Goal: Information Seeking & Learning: Learn about a topic

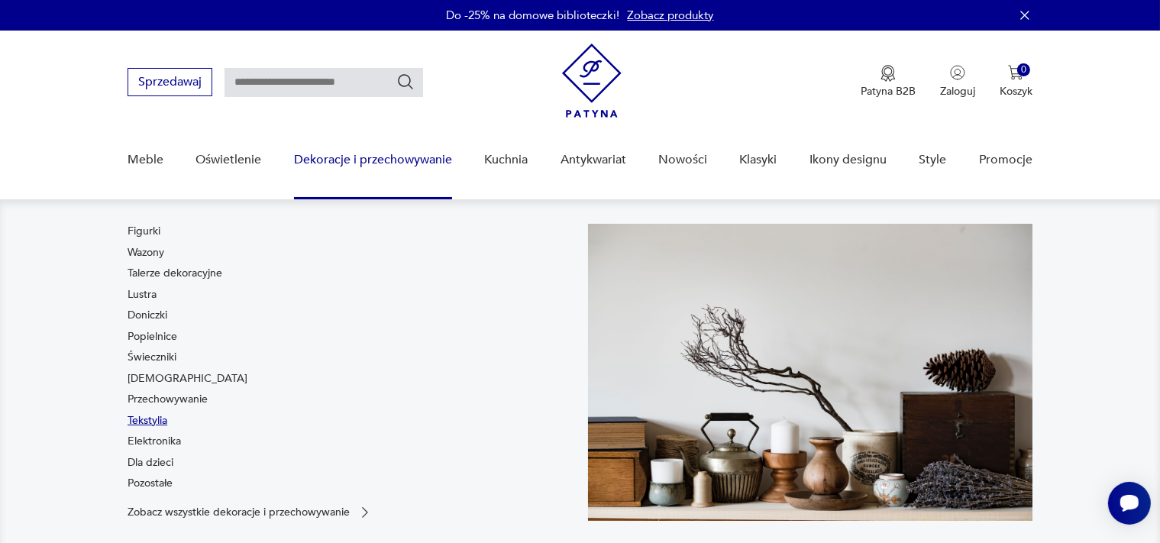
click at [152, 421] on link "Tekstylia" at bounding box center [148, 420] width 40 height 15
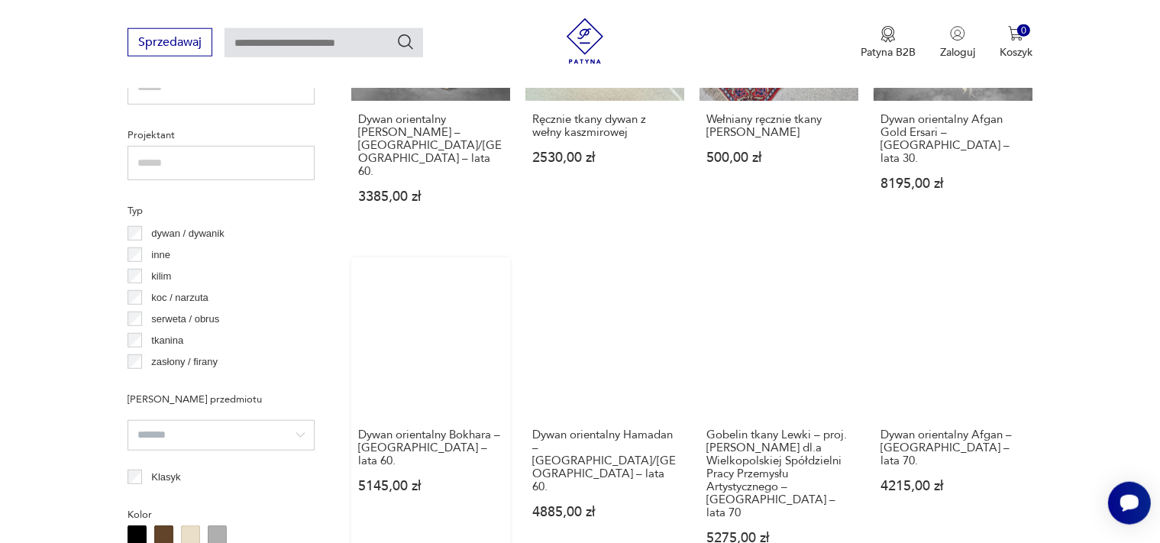
scroll to position [1073, 0]
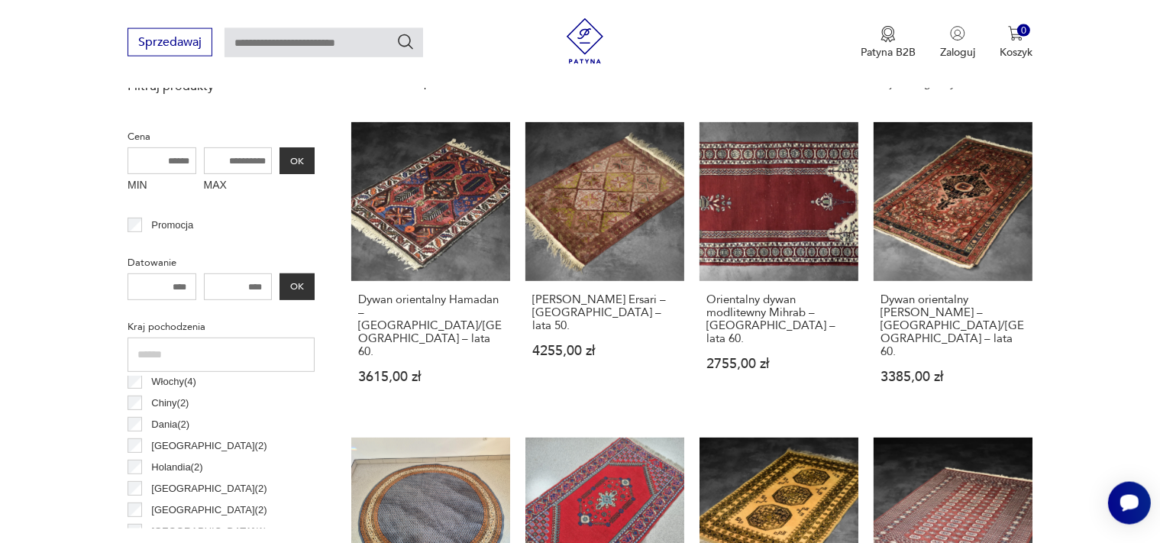
scroll to position [243, 0]
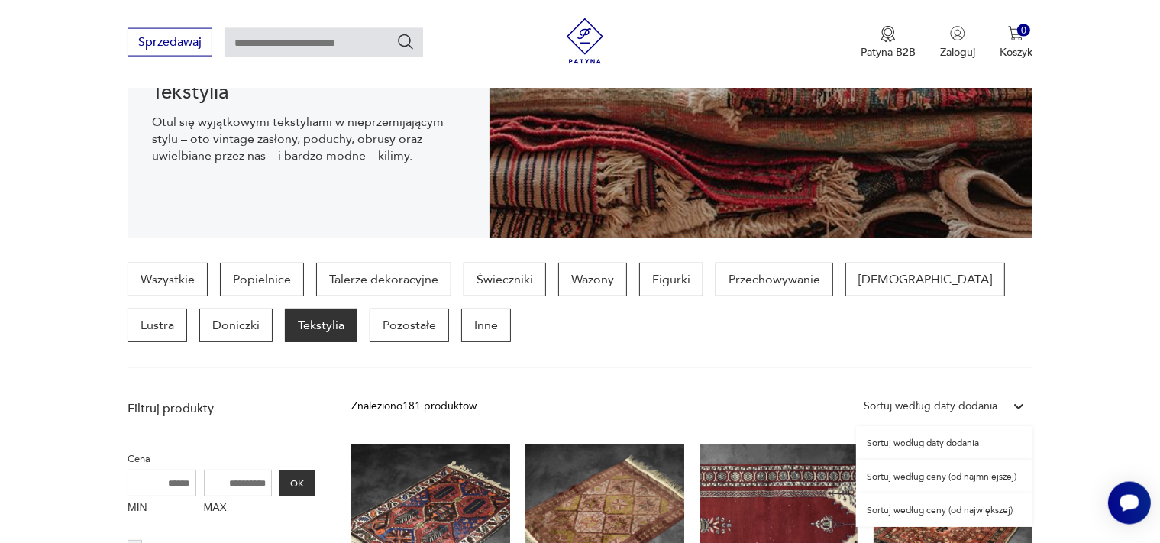
click at [928, 403] on div "Sortuj według daty dodania" at bounding box center [931, 406] width 134 height 17
click at [896, 477] on div "Sortuj według ceny (od najmniejszej)" at bounding box center [944, 477] width 176 height 34
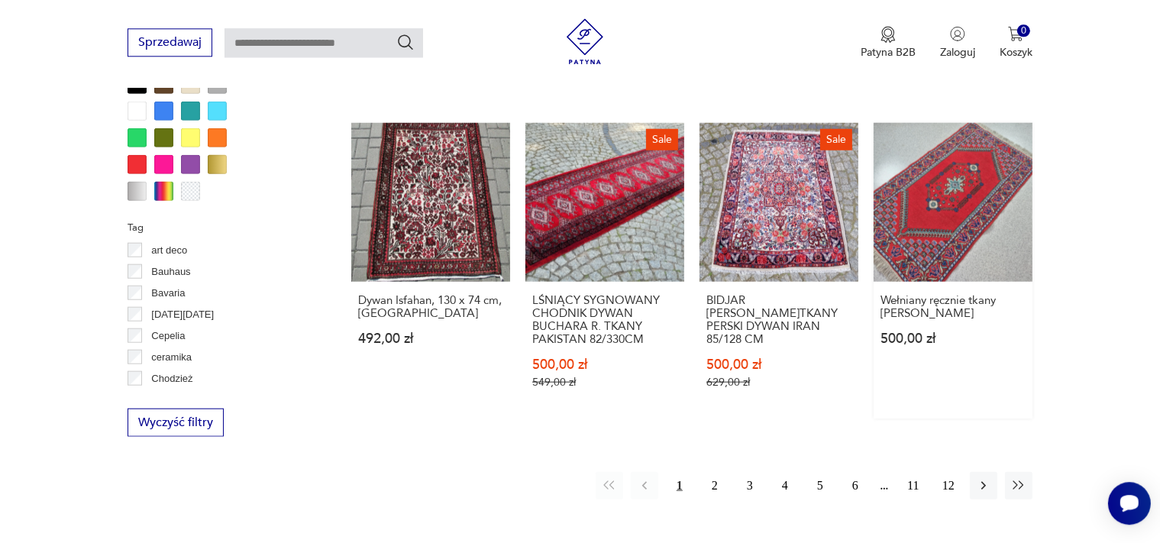
scroll to position [1615, 0]
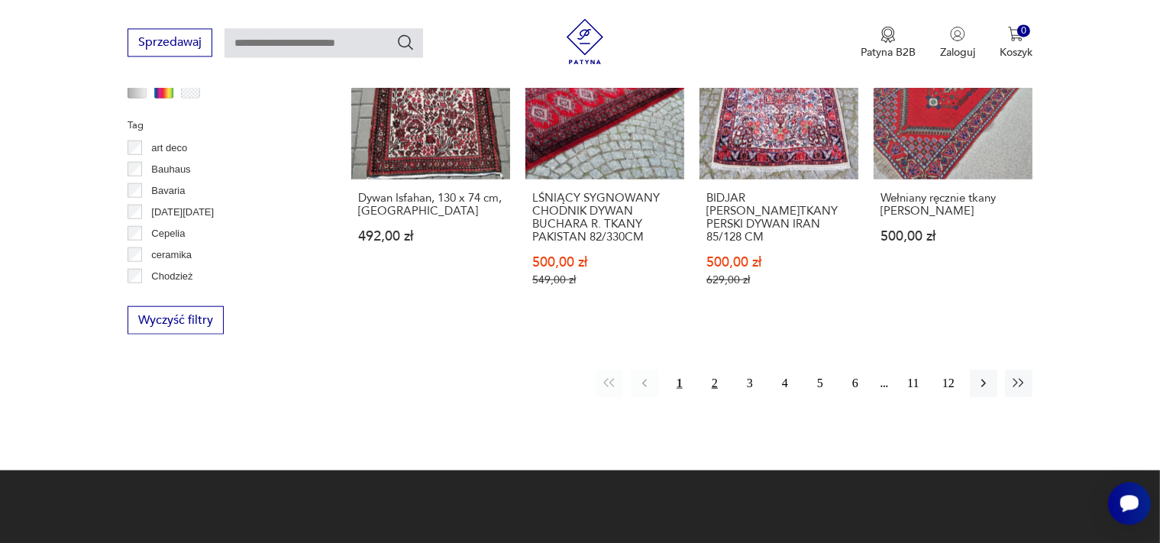
click at [716, 384] on button "2" at bounding box center [714, 382] width 27 height 27
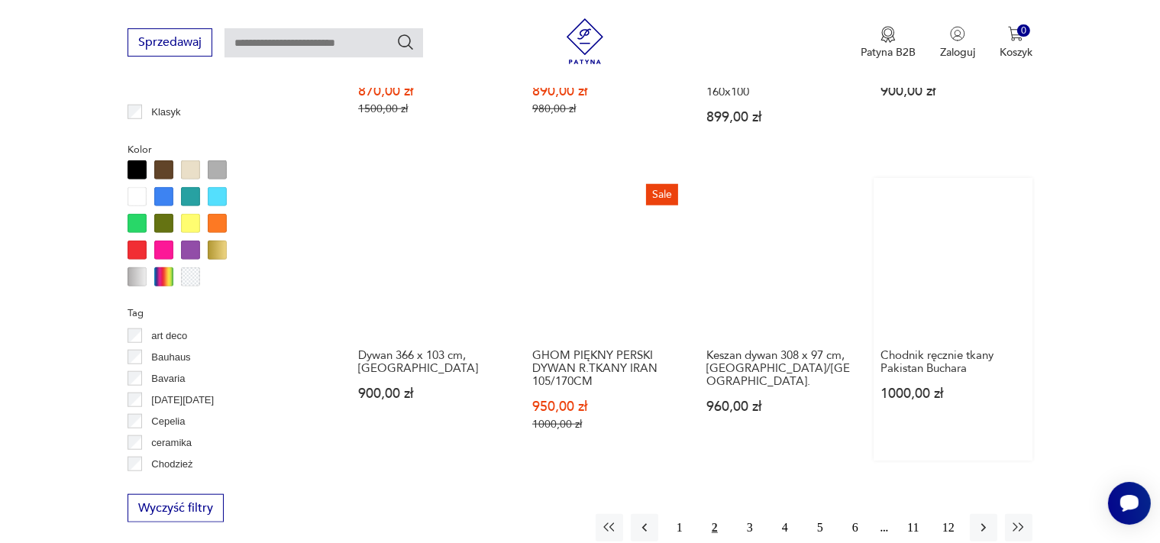
scroll to position [1615, 0]
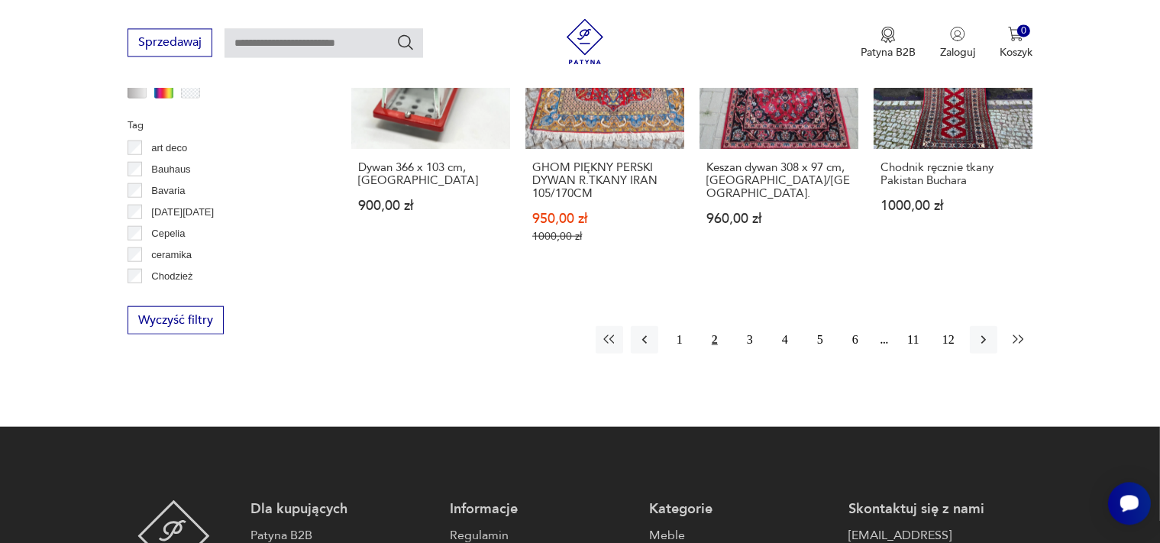
click at [1023, 331] on icon "button" at bounding box center [1018, 338] width 15 height 15
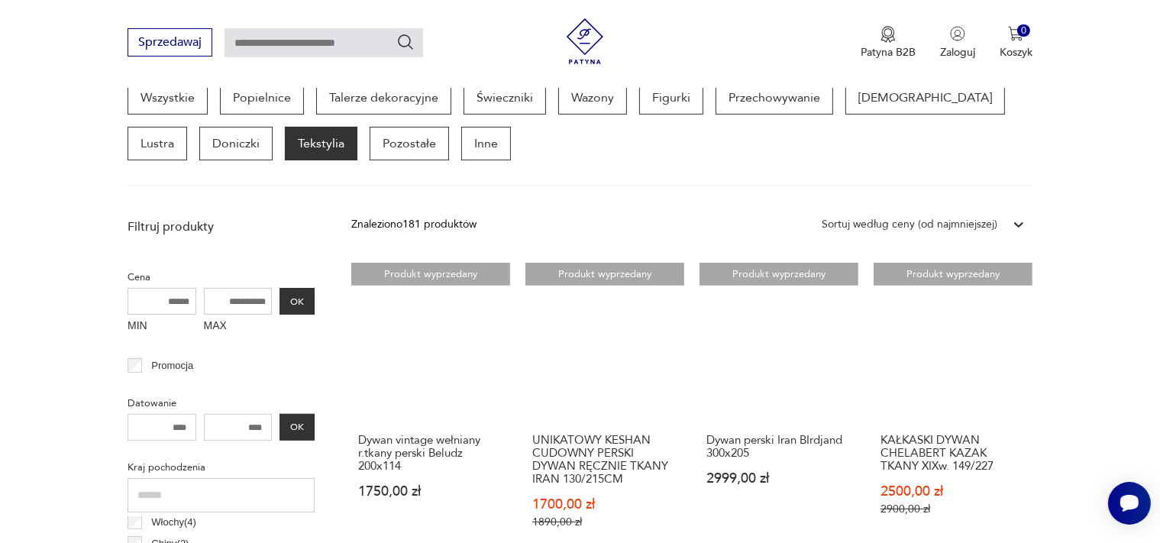
scroll to position [404, 0]
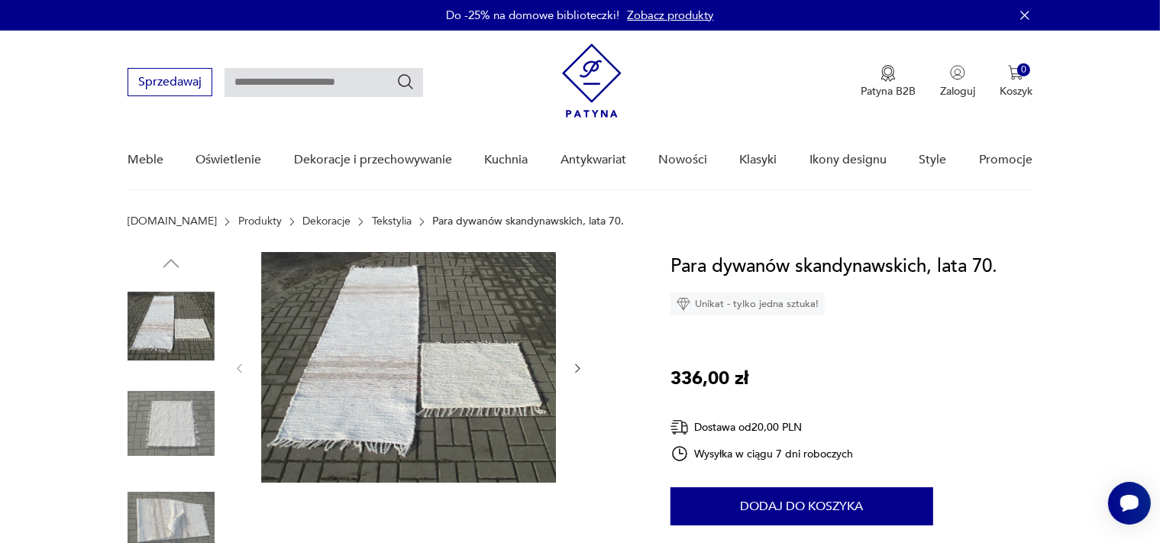
click at [176, 335] on img at bounding box center [171, 326] width 87 height 87
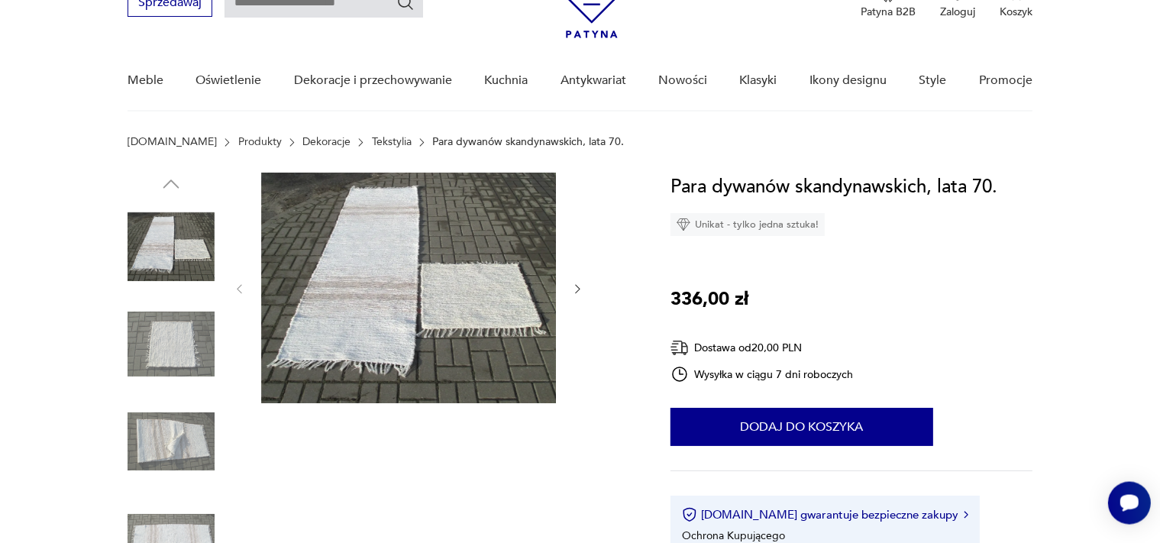
scroll to position [80, 0]
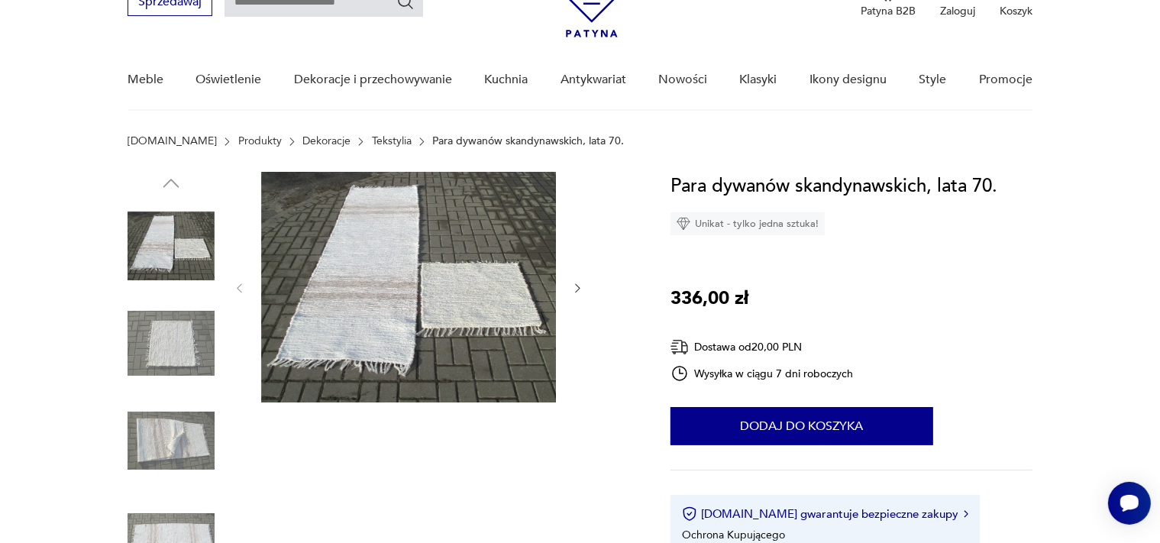
click at [577, 290] on icon "button" at bounding box center [577, 288] width 13 height 13
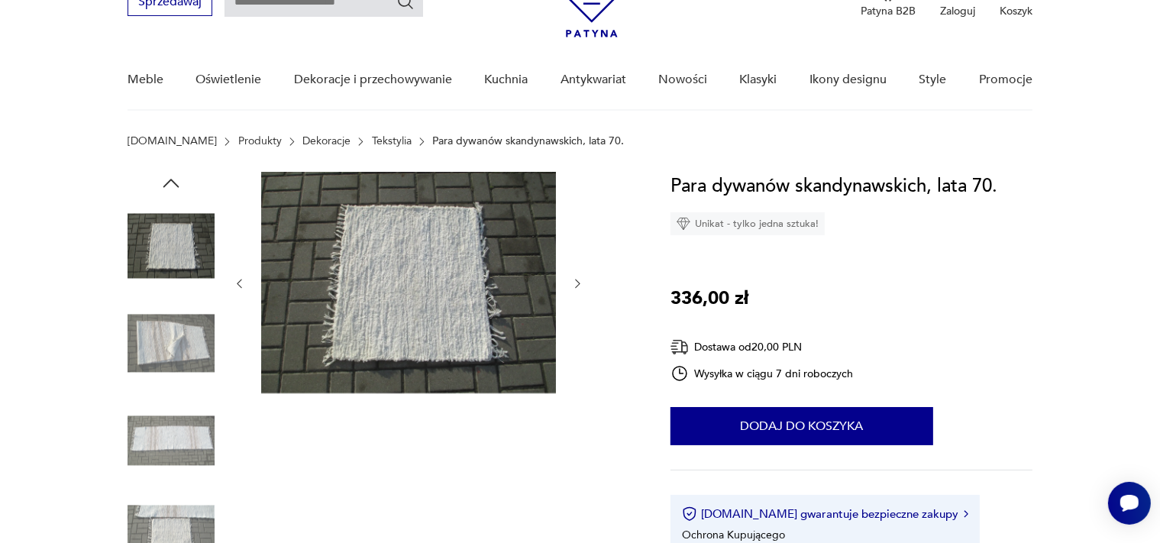
click at [577, 290] on button "button" at bounding box center [577, 283] width 13 height 15
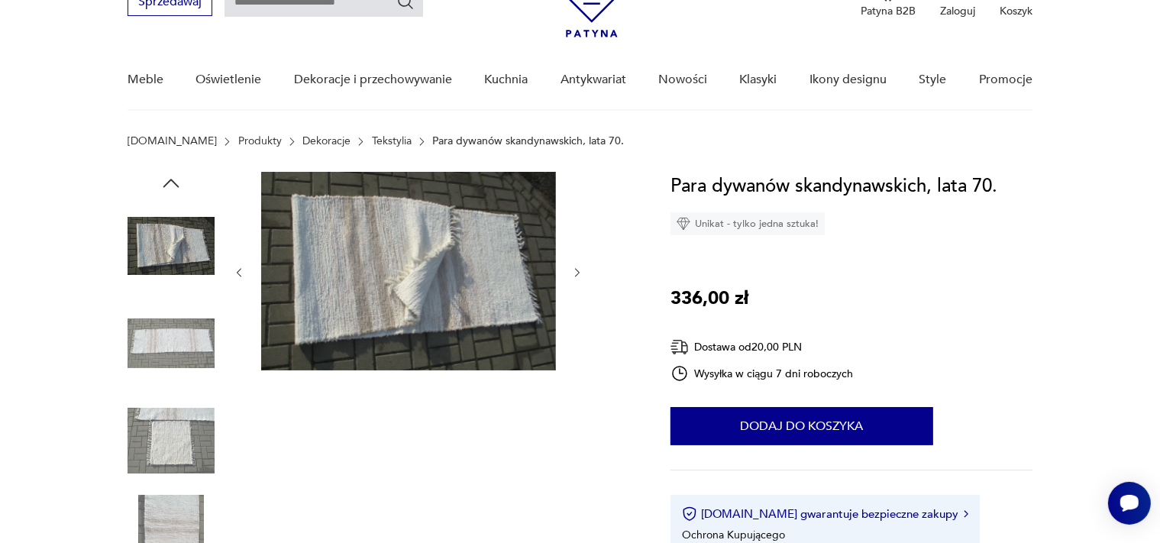
click at [577, 290] on div at bounding box center [408, 273] width 351 height 202
click at [574, 273] on icon "button" at bounding box center [577, 273] width 13 height 13
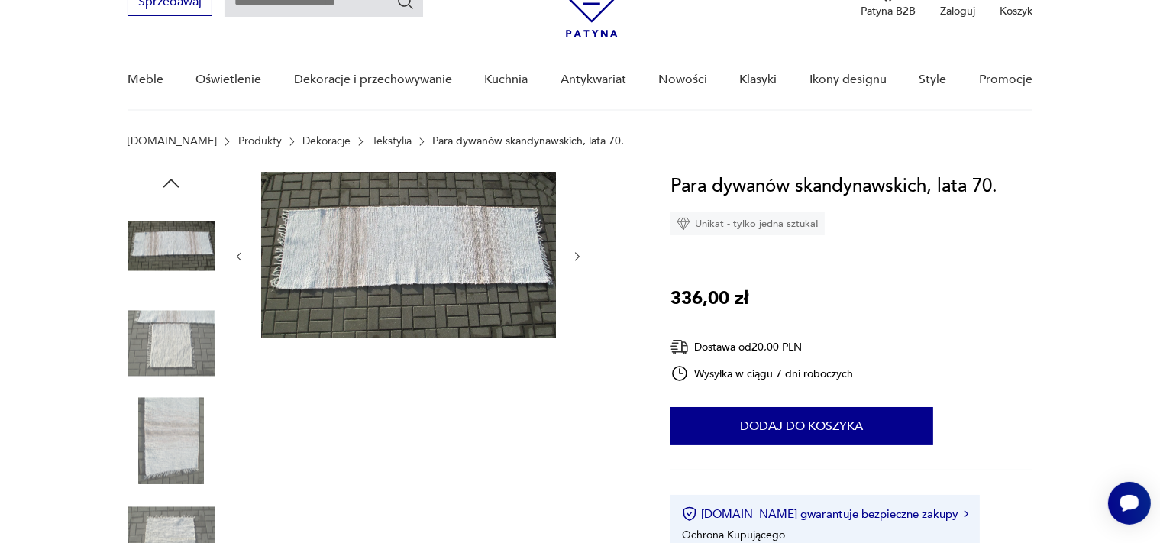
click at [574, 273] on div at bounding box center [408, 257] width 351 height 170
click at [580, 258] on icon "button" at bounding box center [577, 257] width 13 height 13
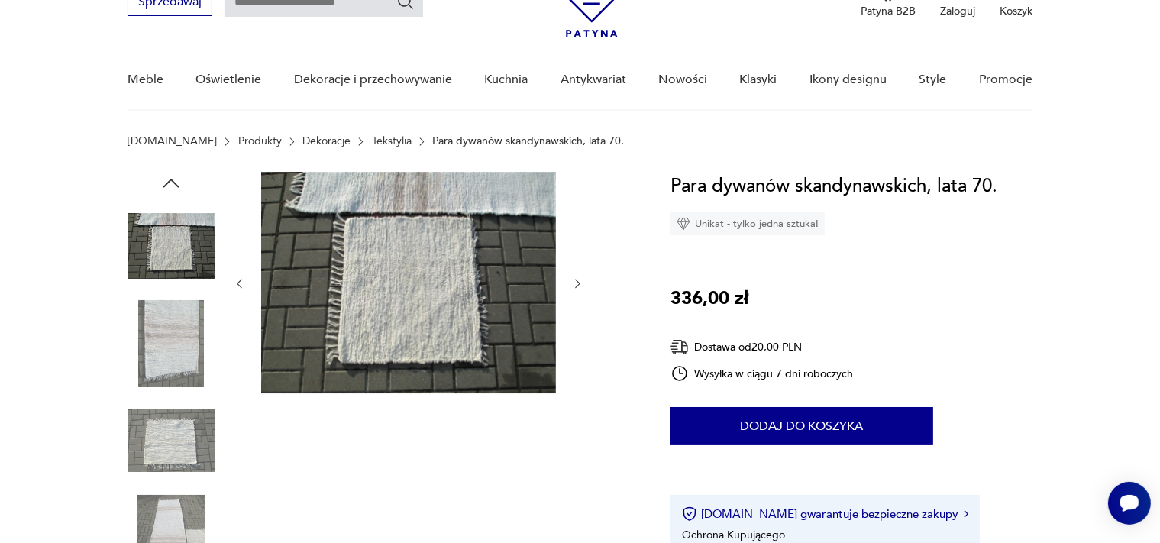
click at [580, 258] on div at bounding box center [408, 284] width 351 height 224
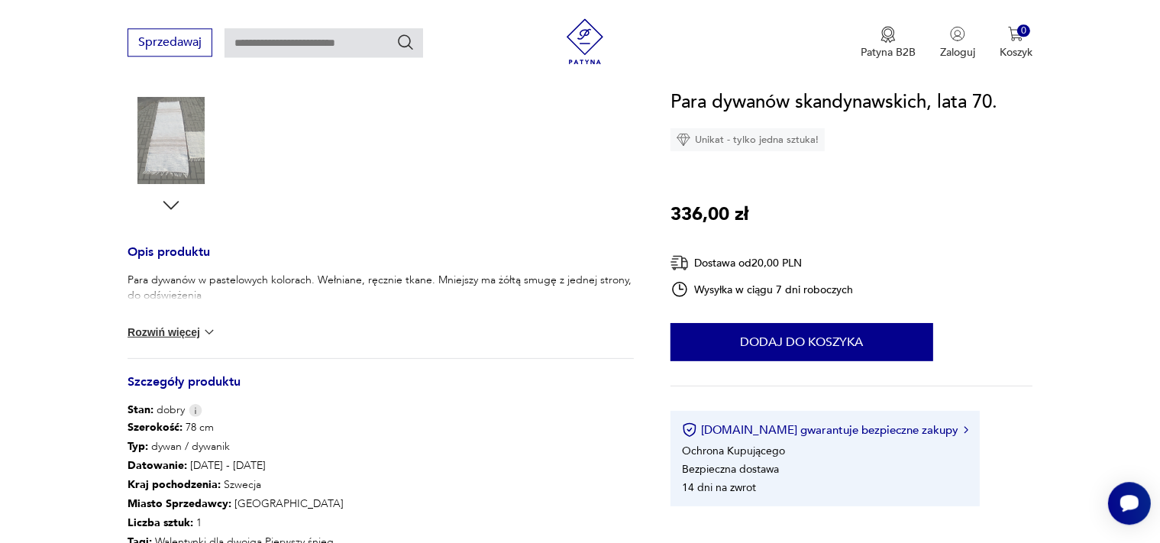
scroll to position [564, 0]
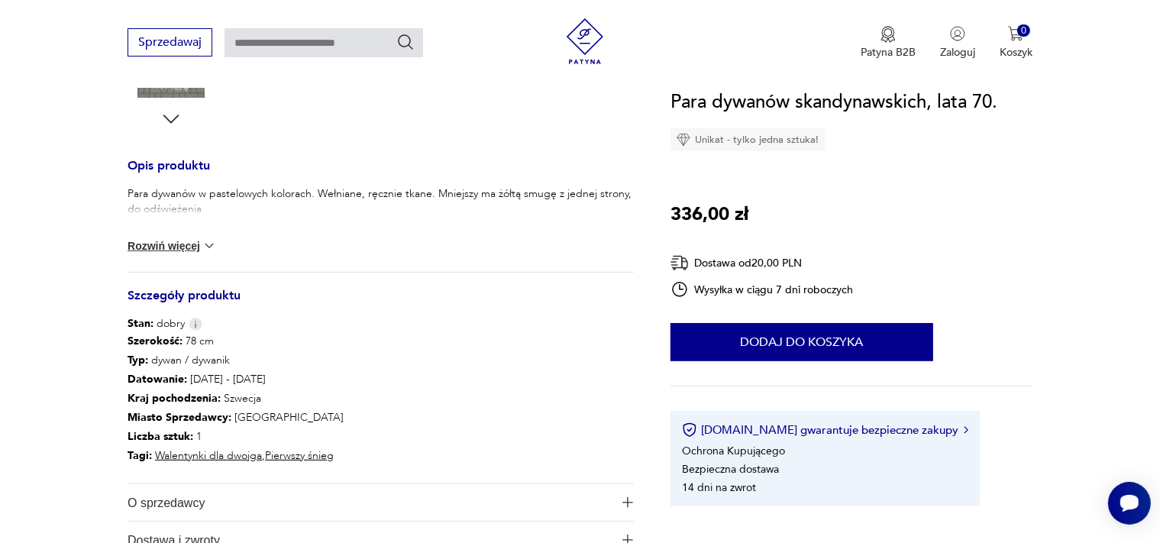
click at [195, 247] on button "Rozwiń więcej" at bounding box center [172, 245] width 89 height 15
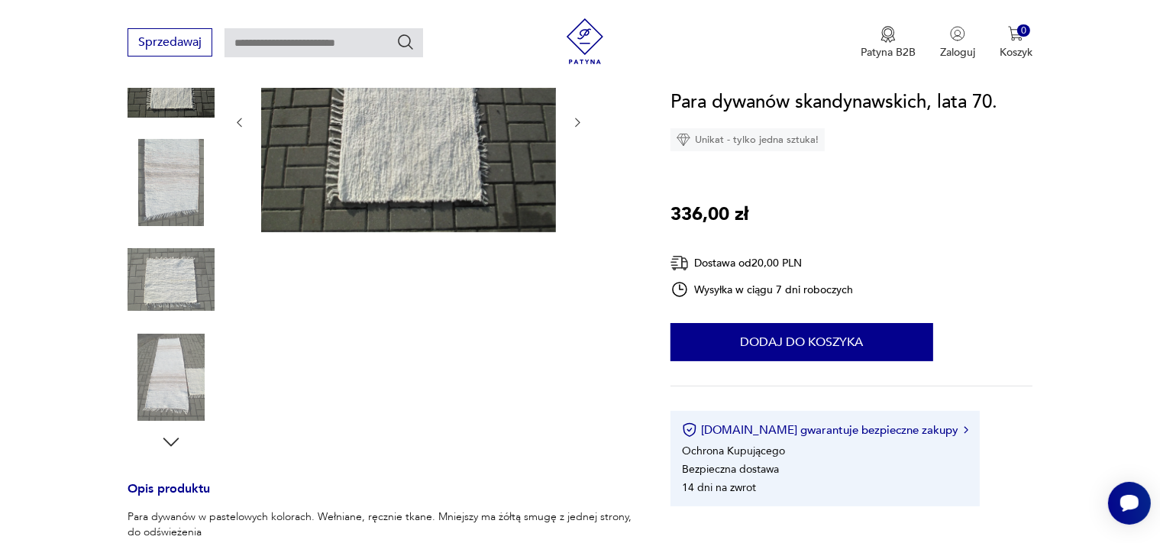
scroll to position [403, 0]
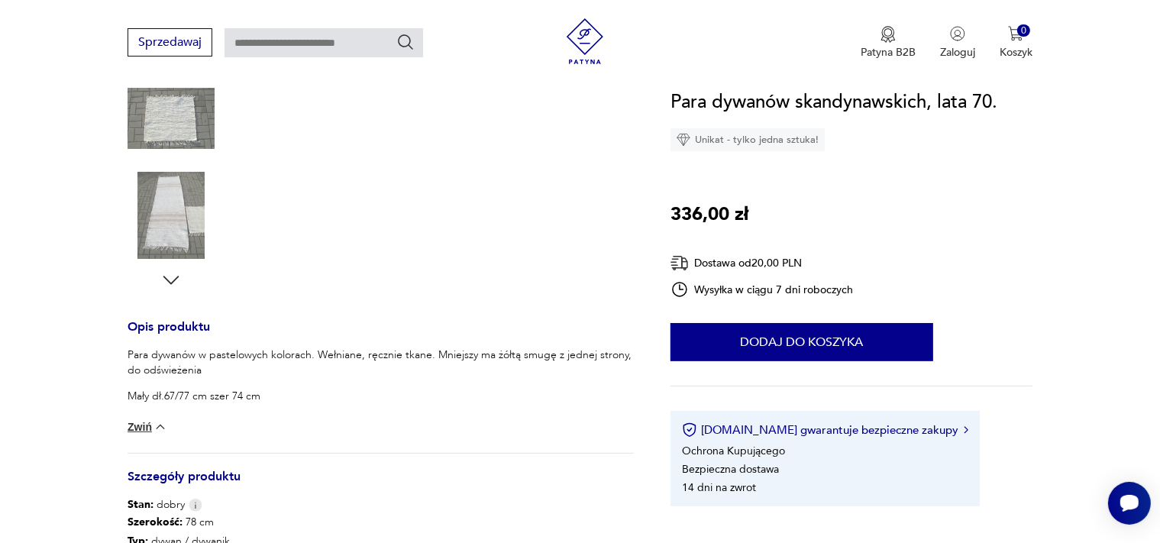
click at [184, 241] on img at bounding box center [171, 215] width 87 height 87
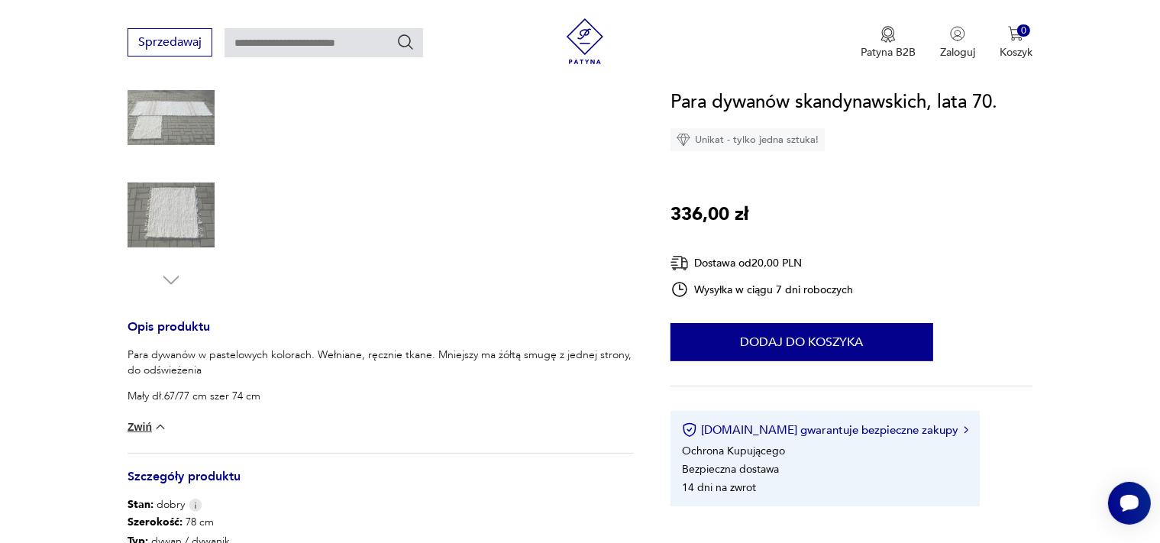
click at [186, 218] on img at bounding box center [171, 215] width 87 height 87
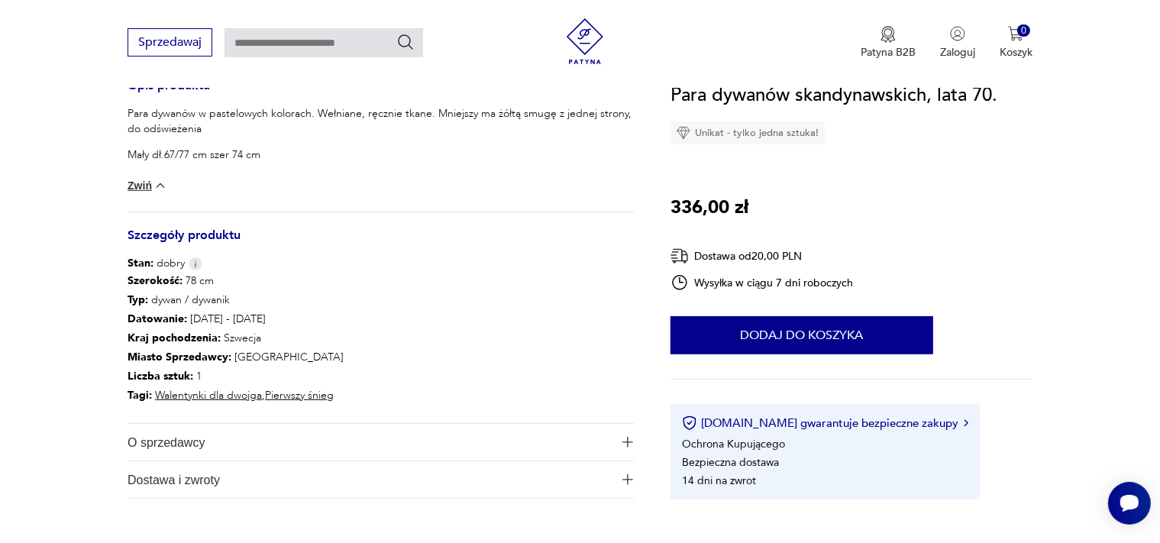
scroll to position [887, 0]
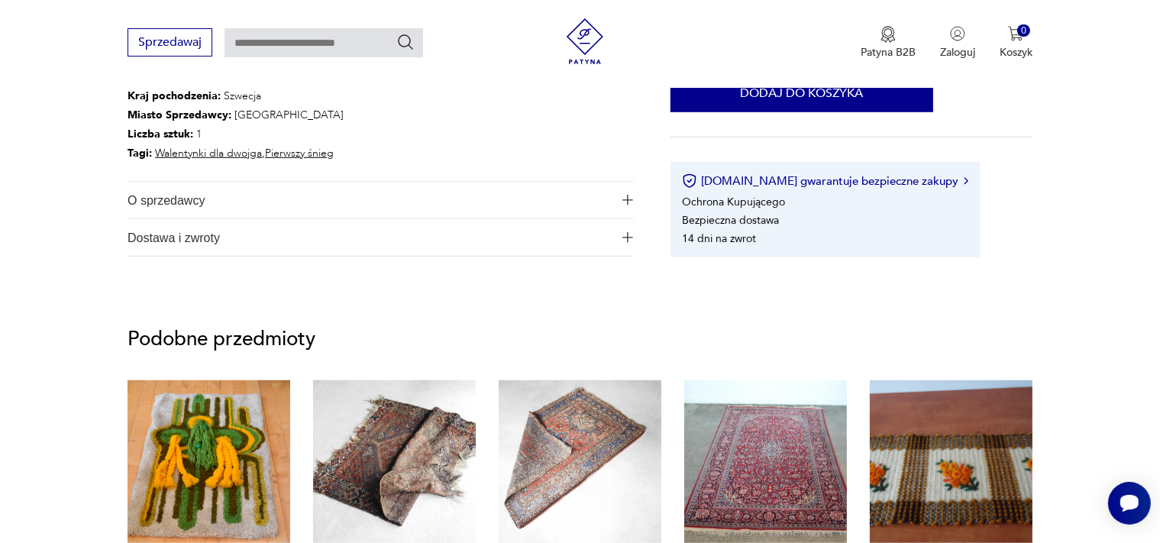
click at [306, 200] on span "O sprzedawcy" at bounding box center [370, 200] width 485 height 37
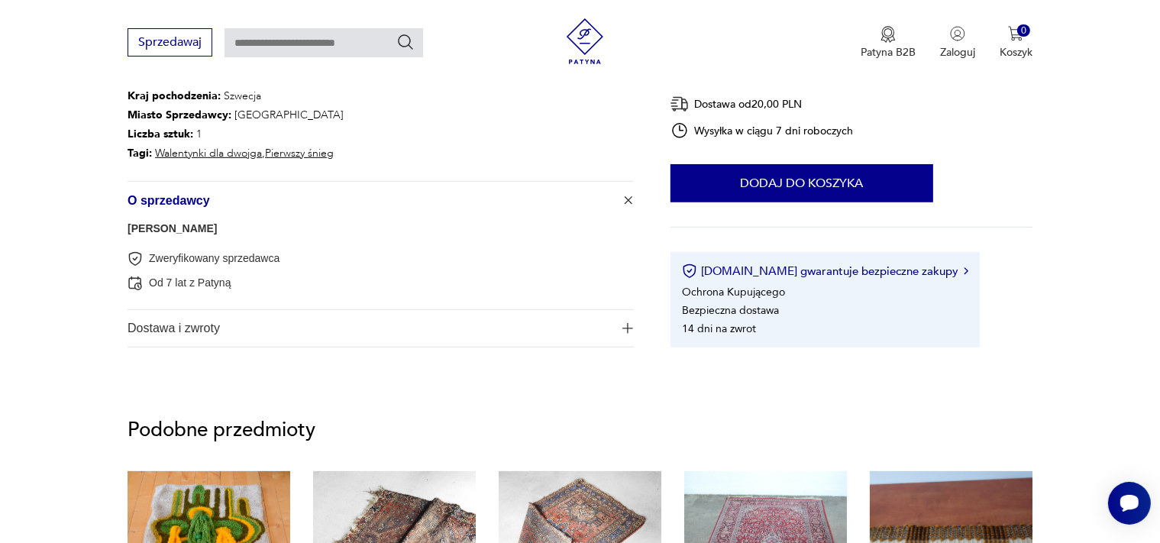
click at [306, 200] on span "O sprzedawcy" at bounding box center [370, 200] width 485 height 37
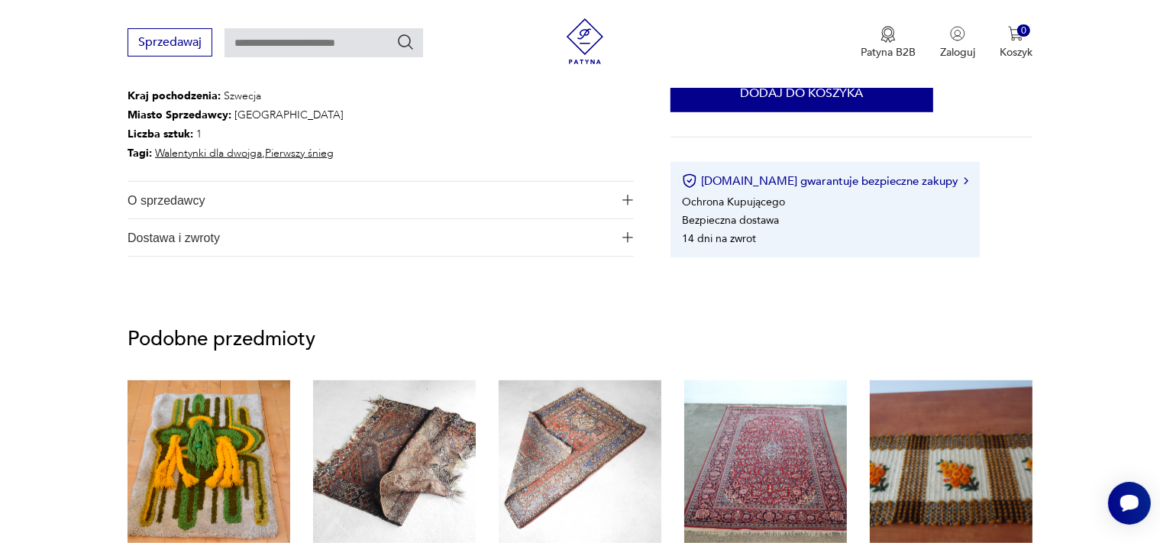
click at [267, 234] on span "Dostawa i zwroty" at bounding box center [370, 237] width 485 height 37
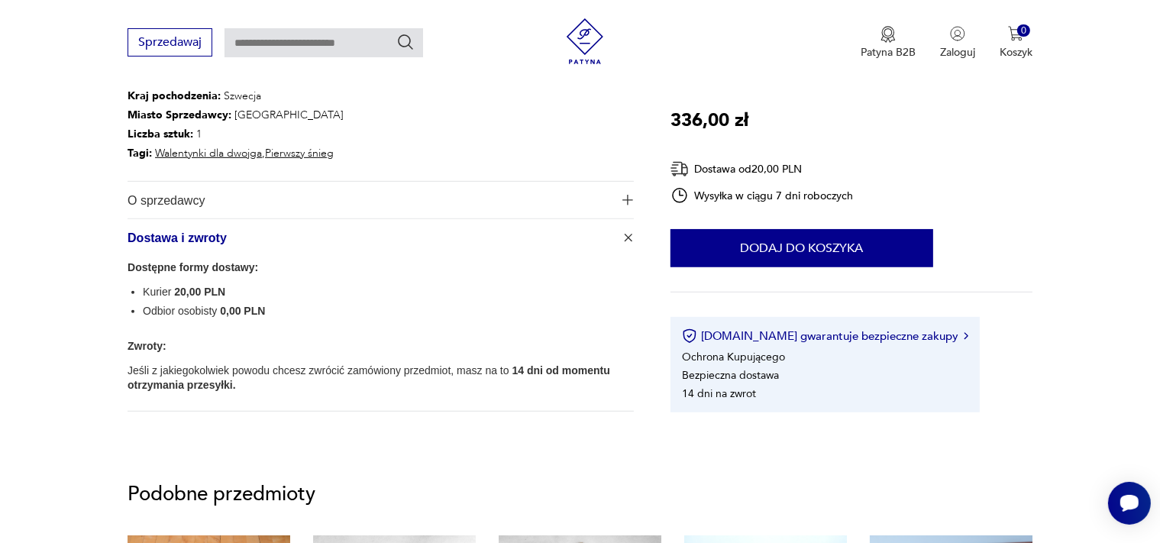
click at [267, 234] on span "Dostawa i zwroty" at bounding box center [370, 237] width 485 height 37
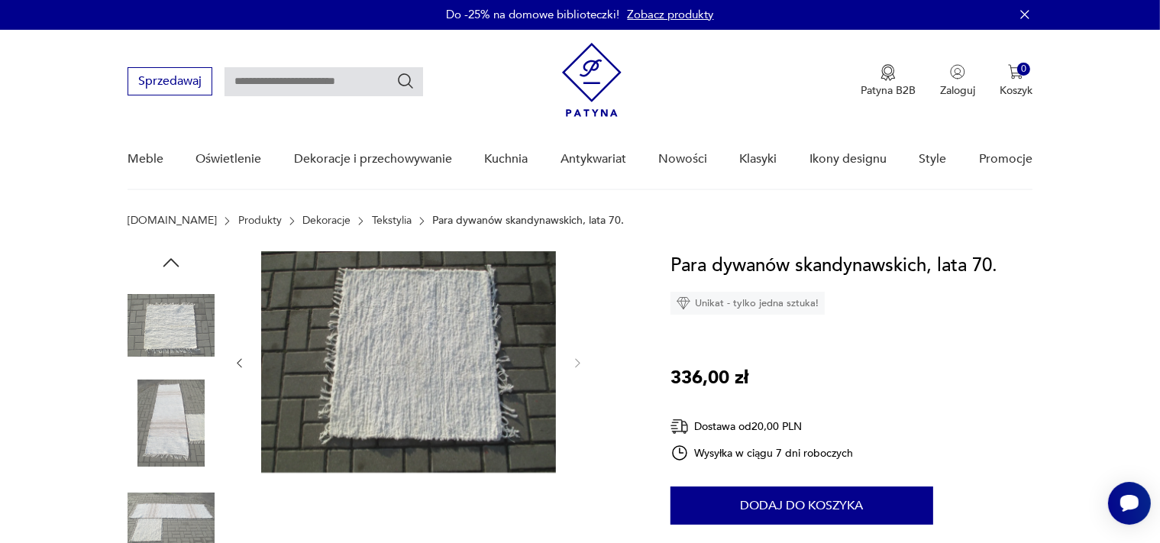
scroll to position [0, 0]
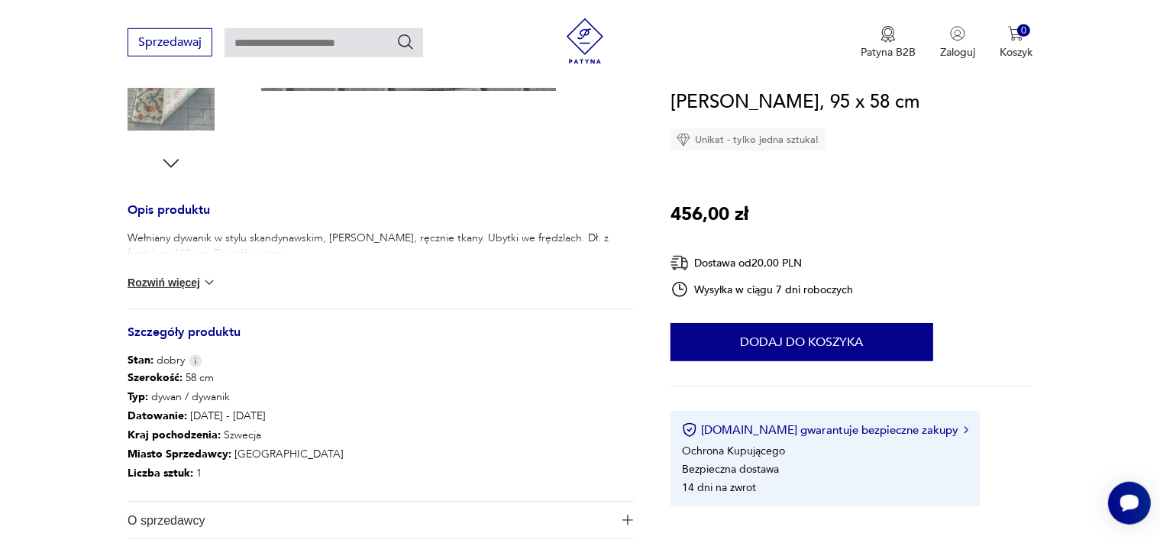
scroll to position [564, 0]
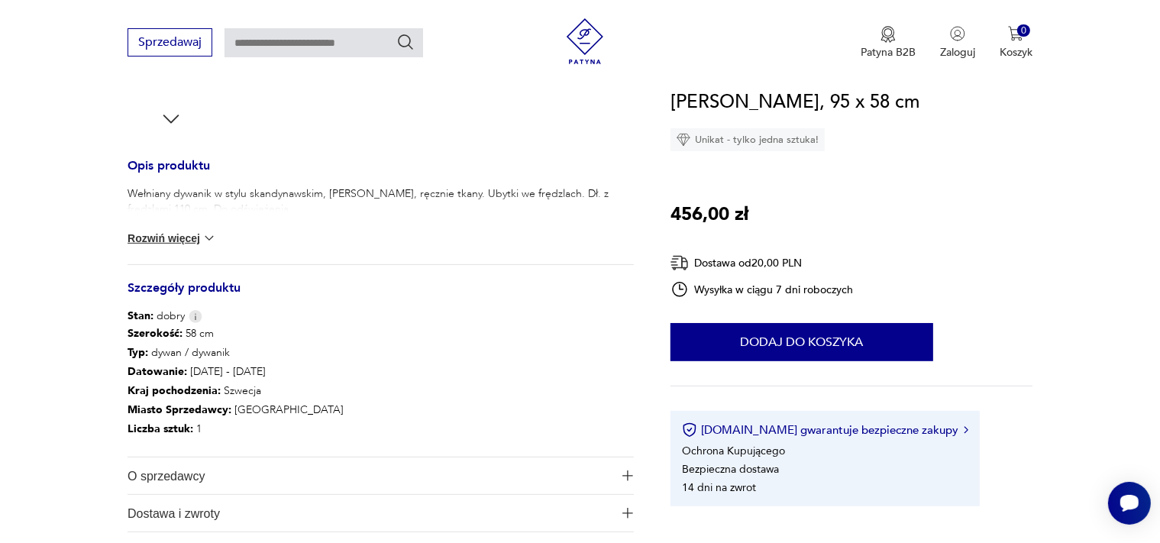
click at [178, 232] on button "Rozwiń więcej" at bounding box center [172, 238] width 89 height 15
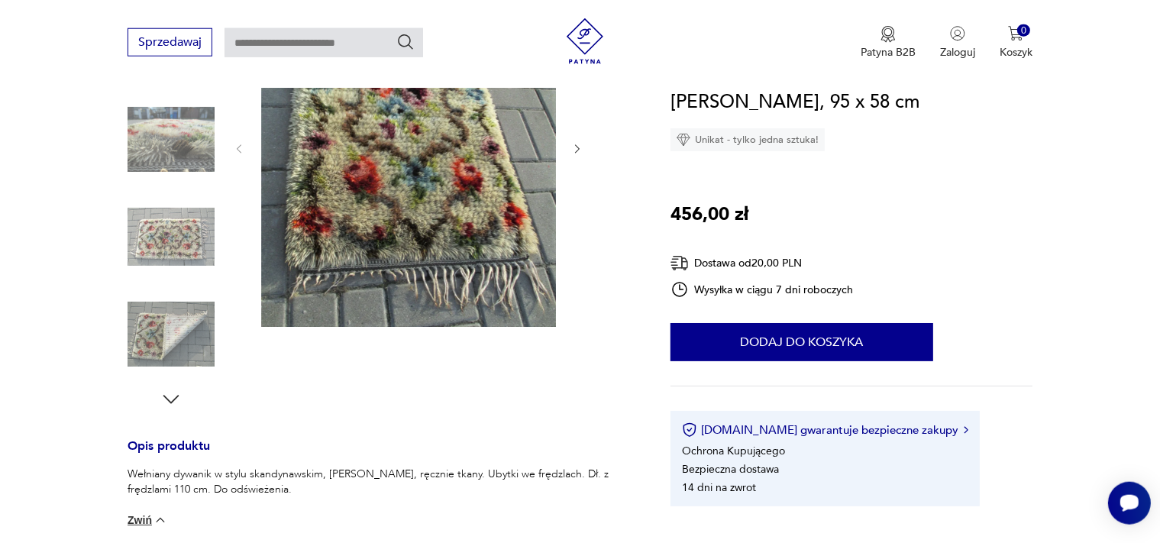
scroll to position [161, 0]
